Goal: Information Seeking & Learning: Learn about a topic

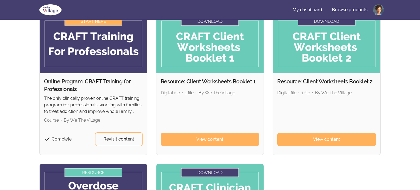
scroll to position [53, 0]
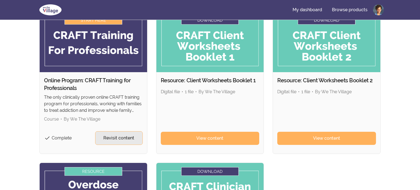
click at [110, 136] on span "Revisit content" at bounding box center [118, 138] width 31 height 7
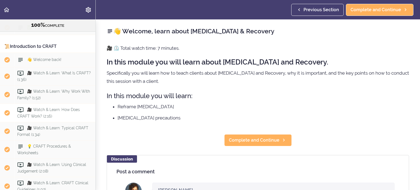
scroll to position [185, 0]
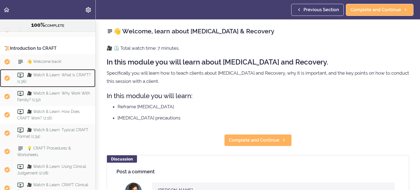
click at [56, 73] on span "🎥 Watch & Learn: What Is CRAFT? (1:36)" at bounding box center [54, 78] width 74 height 11
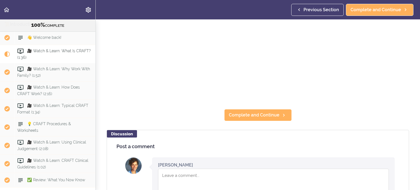
scroll to position [114, 0]
click at [236, 122] on section "Online Program: CRAFT Training for Professionals 100% COMPLETE 📜Introduction to…" at bounding box center [210, 104] width 420 height 171
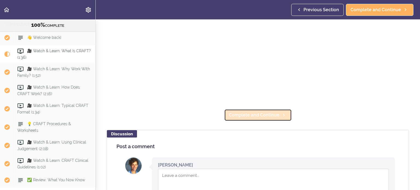
click at [240, 116] on span "Complete and Continue" at bounding box center [254, 115] width 51 height 7
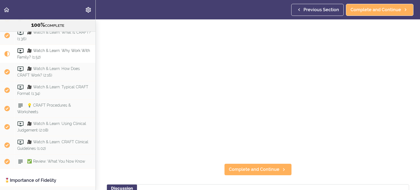
scroll to position [60, 0]
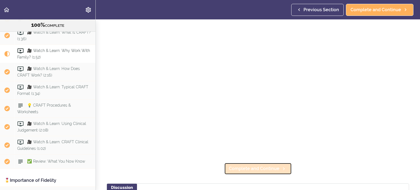
click at [245, 169] on span "Complete and Continue" at bounding box center [254, 168] width 51 height 7
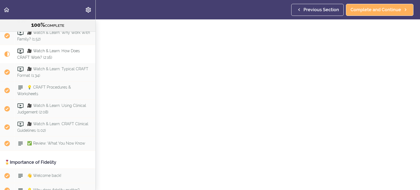
scroll to position [57, 0]
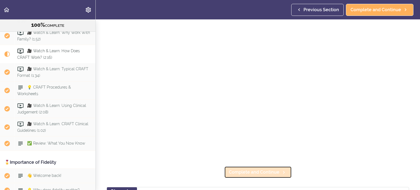
click at [251, 173] on span "Complete and Continue" at bounding box center [254, 172] width 51 height 7
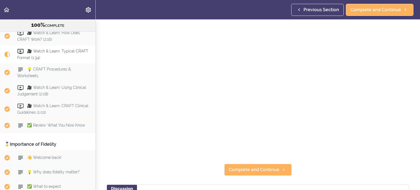
scroll to position [60, 0]
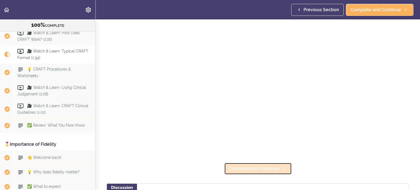
click at [253, 171] on span "Complete and Continue" at bounding box center [254, 168] width 51 height 7
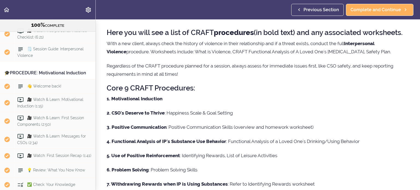
scroll to position [906, 0]
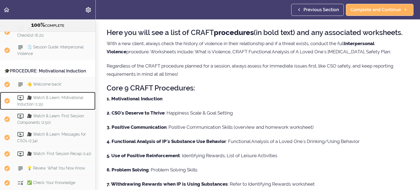
click at [71, 95] on span "🎥 Watch & Learn: Motivational Induction (1:15)" at bounding box center [50, 100] width 66 height 11
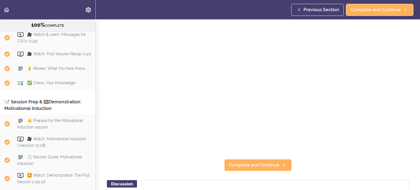
scroll to position [64, 0]
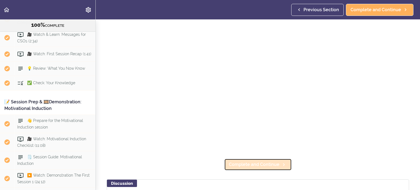
click at [256, 165] on span "Complete and Continue" at bounding box center [254, 164] width 51 height 7
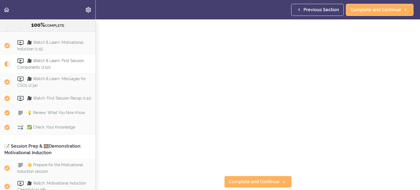
scroll to position [58, 0]
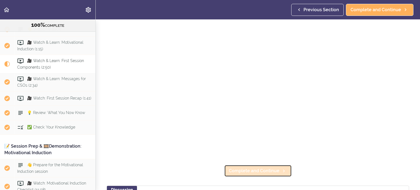
click at [277, 168] on span "Complete and Continue" at bounding box center [254, 171] width 51 height 7
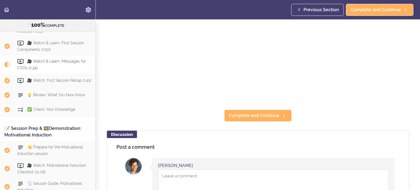
scroll to position [115, 0]
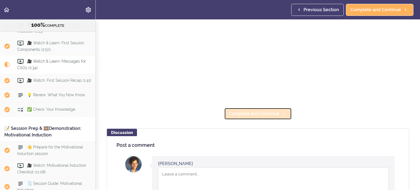
click at [254, 116] on span "Complete and Continue" at bounding box center [254, 113] width 51 height 7
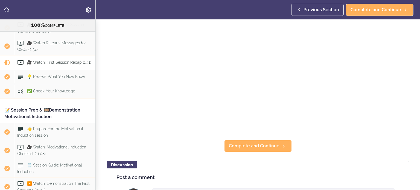
scroll to position [84, 0]
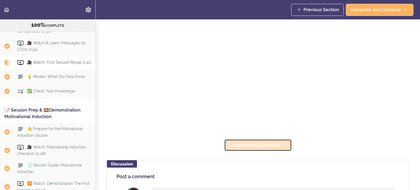
click at [256, 143] on span "Complete and Continue" at bounding box center [254, 145] width 51 height 7
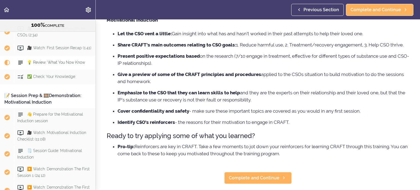
scroll to position [59, 0]
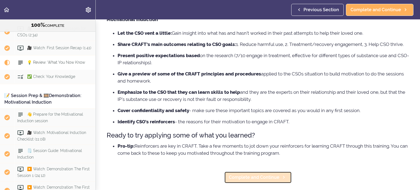
click at [257, 174] on span "Complete and Continue" at bounding box center [254, 177] width 51 height 7
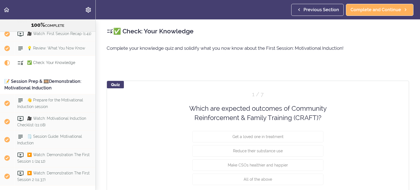
scroll to position [1027, 0]
click at [201, 120] on div "Which are expected outcomes of Community Reinforcement & Family Training (CRAFT…" at bounding box center [257, 113] width 159 height 19
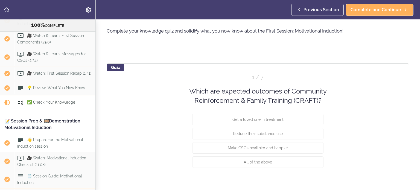
scroll to position [986, 0]
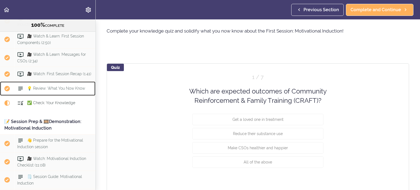
click at [59, 83] on div "💡 Review: What You Now Know" at bounding box center [54, 89] width 81 height 12
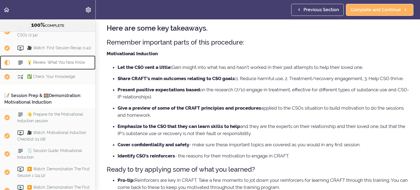
scroll to position [27, 0]
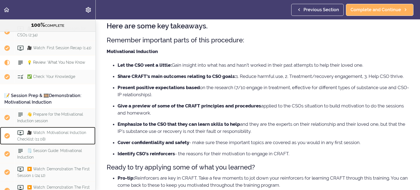
click at [53, 127] on div "🎥 Watch: Motivational Induction Checklist (11:08)" at bounding box center [54, 136] width 81 height 18
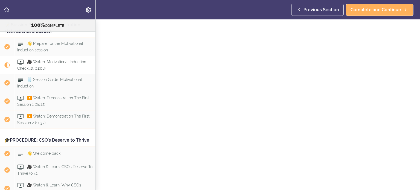
scroll to position [39, 0]
